Goal: Navigation & Orientation: Find specific page/section

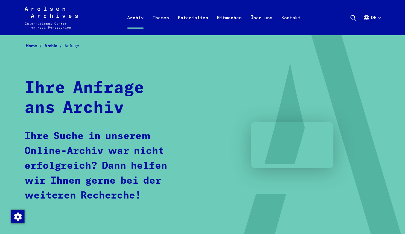
click at [378, 18] on button "de" at bounding box center [371, 24] width 17 height 20
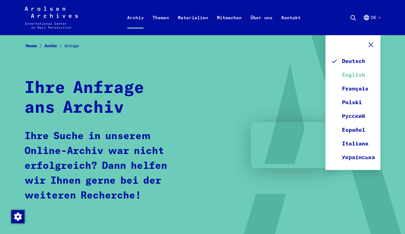
click at [352, 80] on link "English" at bounding box center [353, 75] width 44 height 14
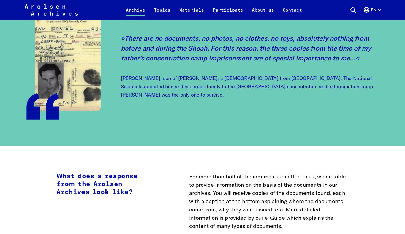
scroll to position [1439, 0]
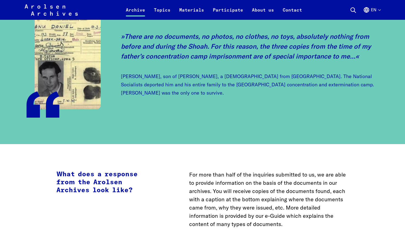
click at [350, 12] on icon at bounding box center [353, 10] width 7 height 7
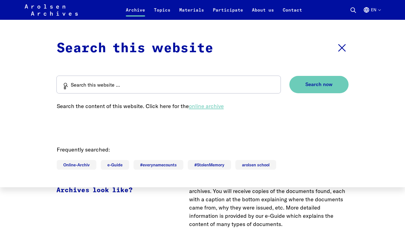
click at [205, 106] on link "online archive" at bounding box center [206, 106] width 35 height 7
